Goal: Check status: Check status

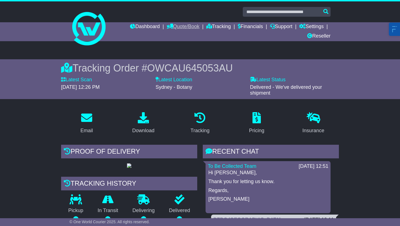
click at [177, 26] on link "Quote/Book" at bounding box center [183, 26] width 33 height 9
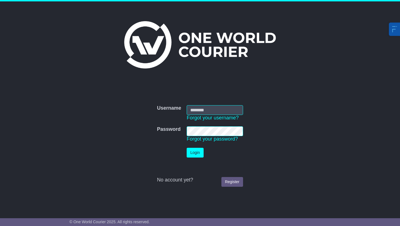
type input "**********"
click at [197, 154] on button "Login" at bounding box center [195, 153] width 17 height 10
